Goal: Information Seeking & Learning: Learn about a topic

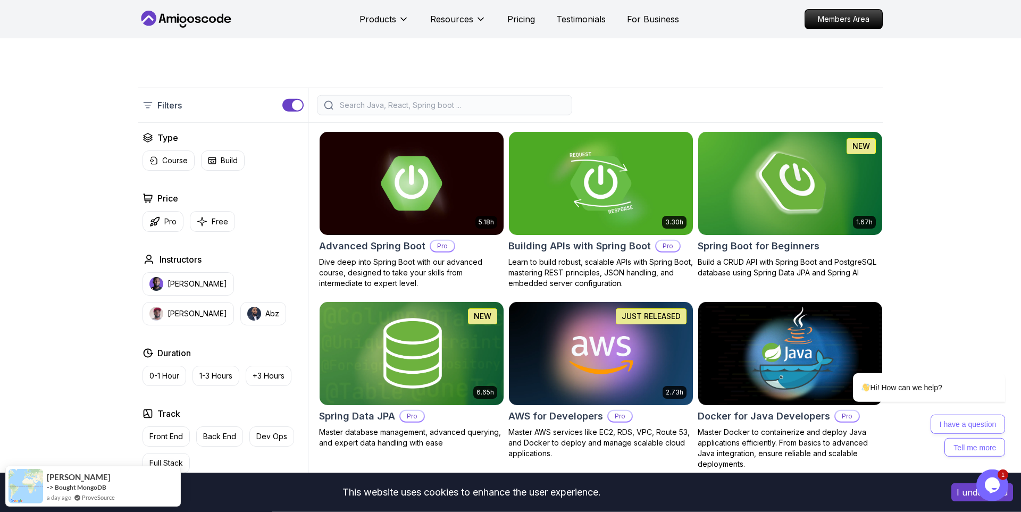
click at [780, 195] on img at bounding box center [790, 183] width 193 height 108
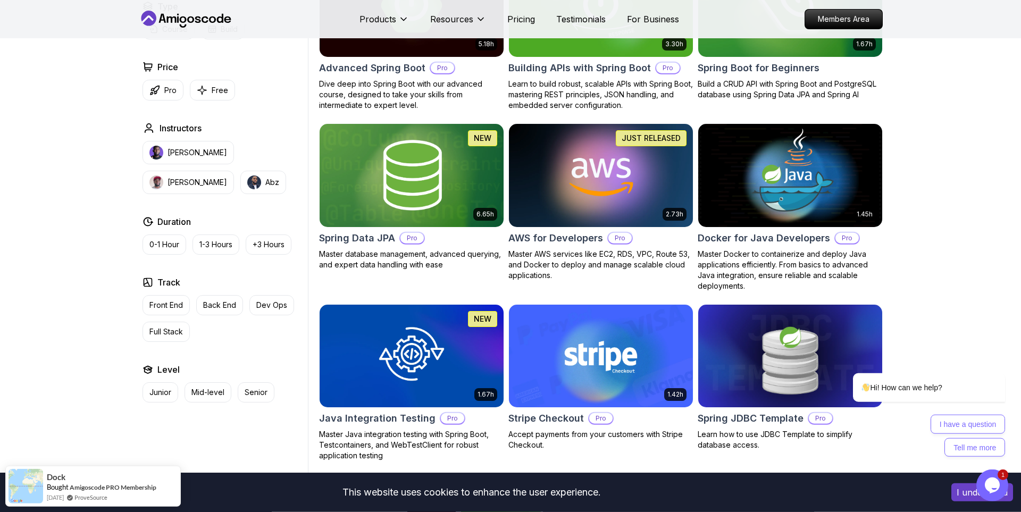
scroll to position [368, 0]
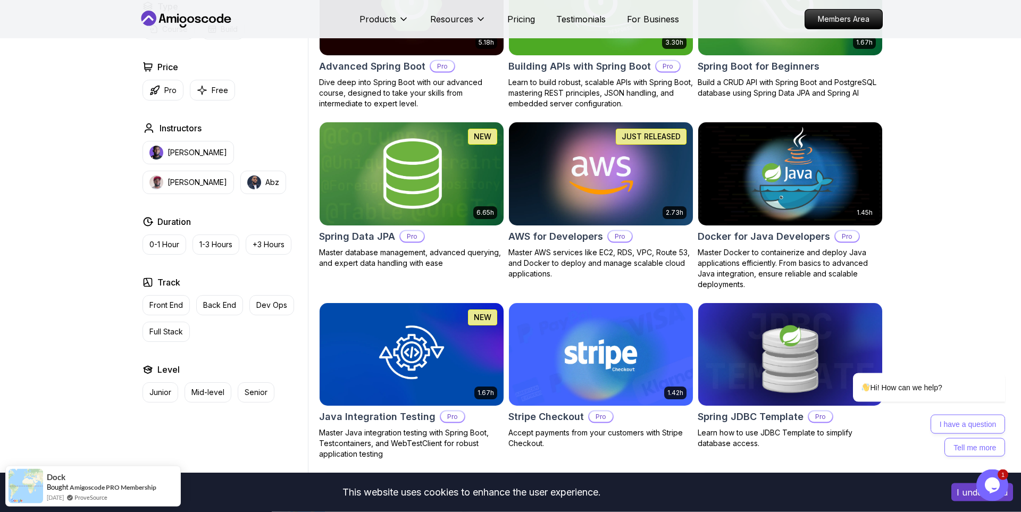
click at [662, 166] on body "This website uses cookies to enhance the user experience. I understand Products…" at bounding box center [510, 500] width 1021 height 1737
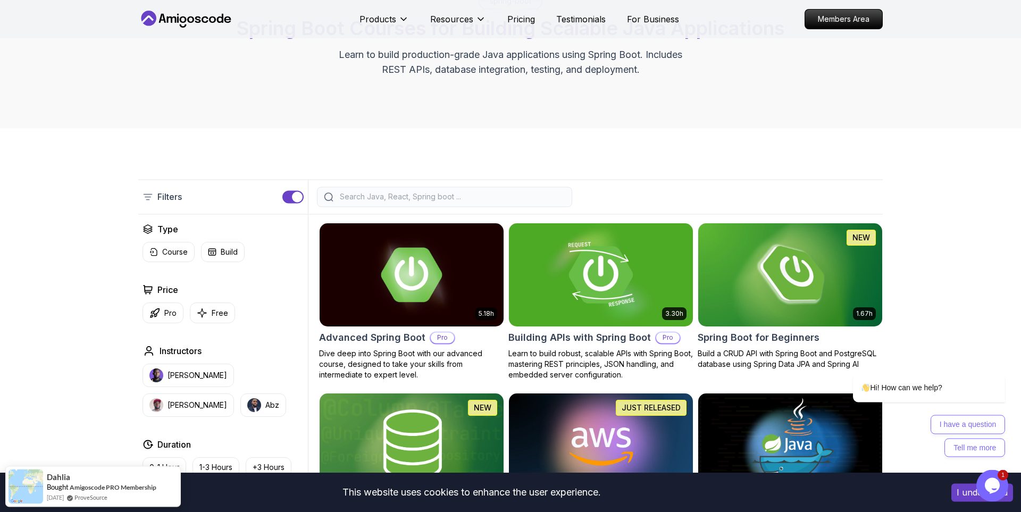
scroll to position [89, 0]
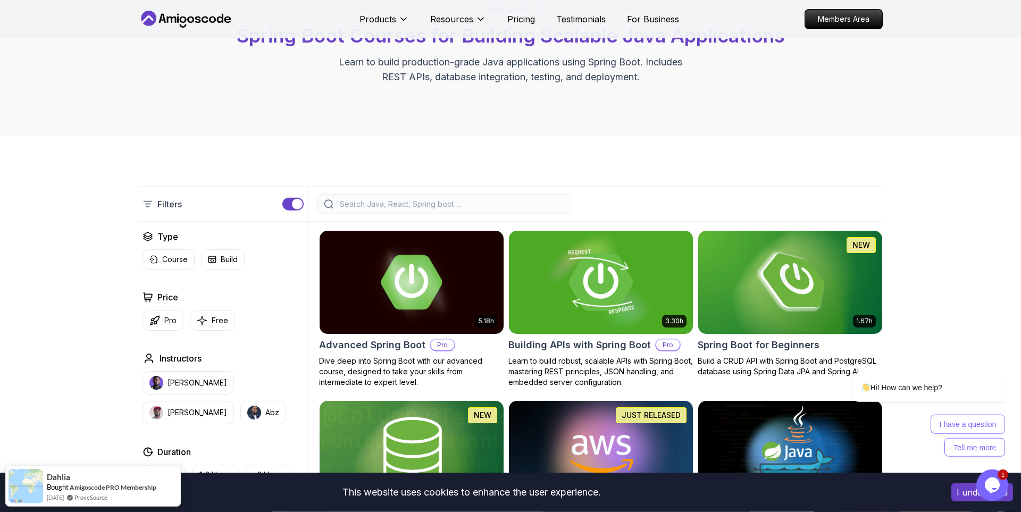
click at [627, 289] on img at bounding box center [600, 282] width 193 height 108
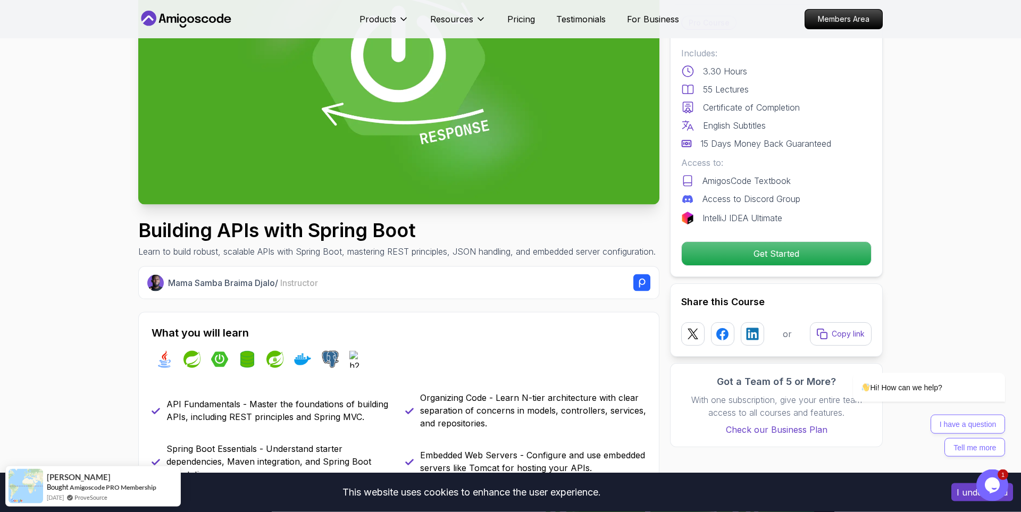
scroll to position [153, 0]
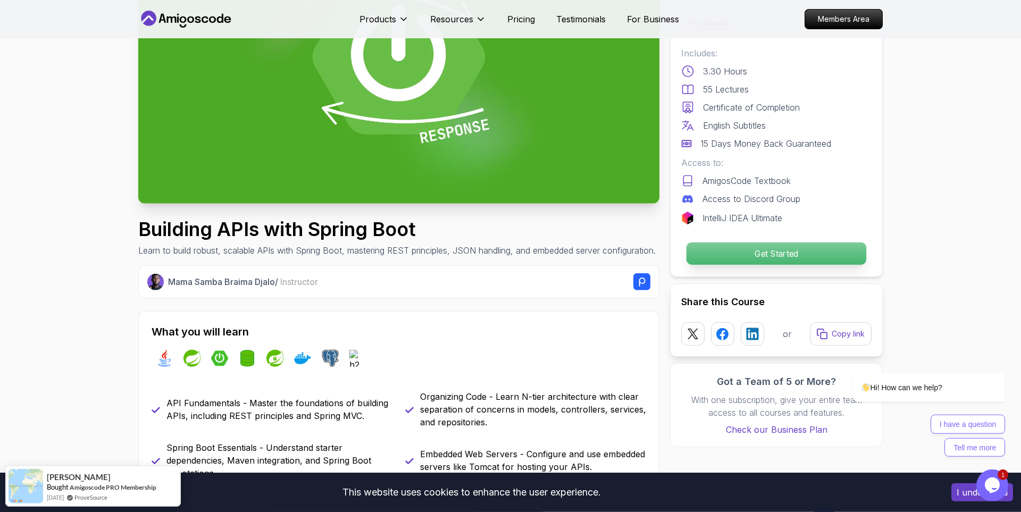
click at [732, 250] on p "Get Started" at bounding box center [777, 254] width 180 height 22
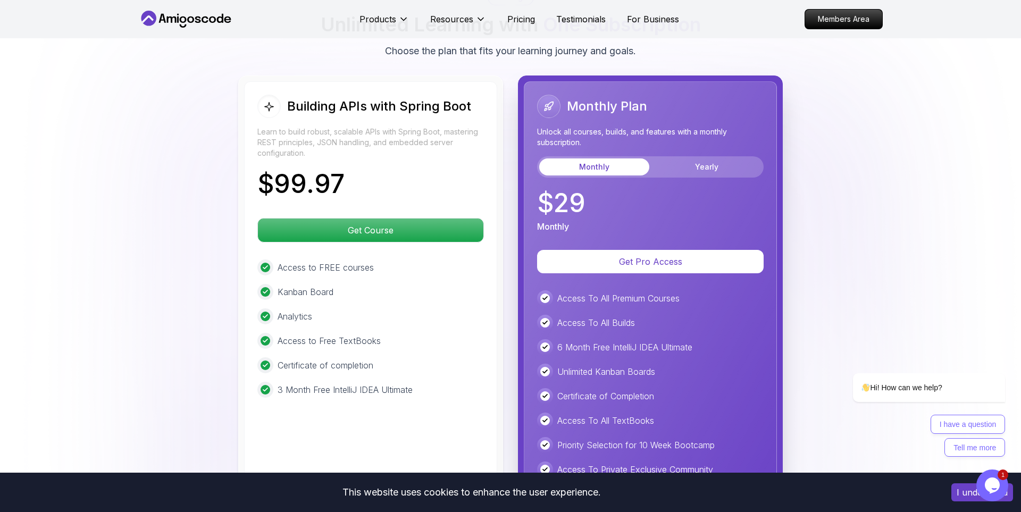
scroll to position [2481, 0]
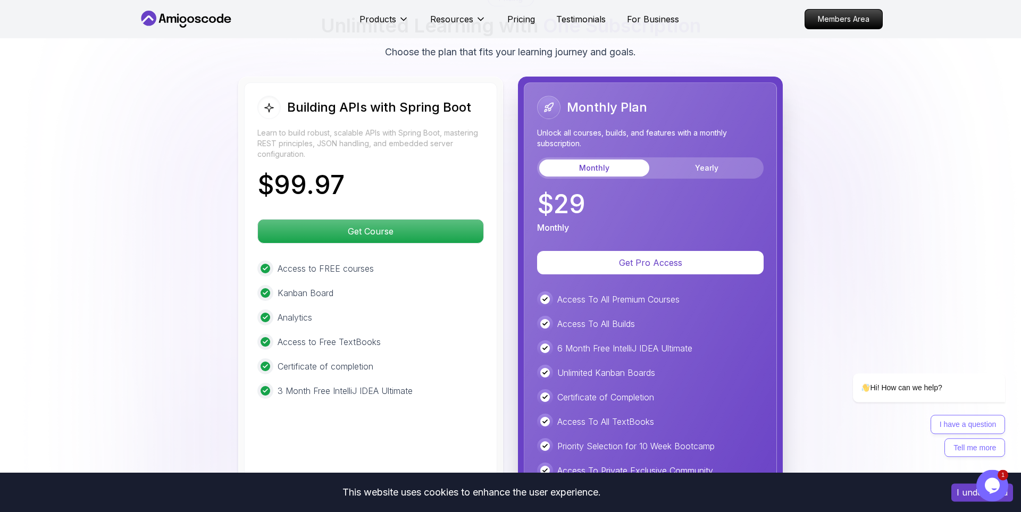
click at [436, 286] on div "Kanban Board" at bounding box center [370, 293] width 227 height 16
